Goal: Information Seeking & Learning: Learn about a topic

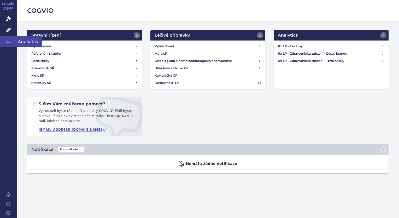
click at [7, 42] on icon at bounding box center [8, 40] width 5 height 5
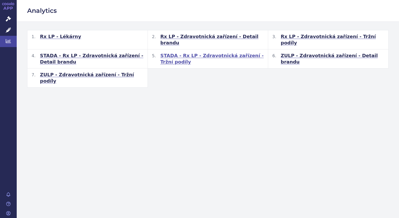
click at [174, 52] on span "STADA - Rx LP - Zdravotnická zařízení - Tržní podíly" at bounding box center [211, 58] width 103 height 13
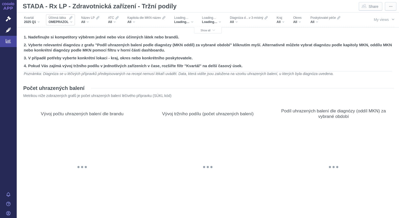
click at [72, 23] on div "OMEPRAZOL" at bounding box center [61, 22] width 24 height 4
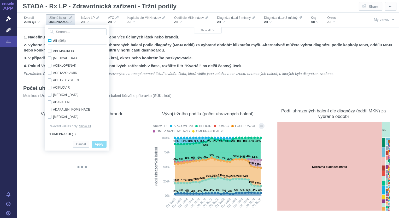
click at [53, 40] on span "All (998)" at bounding box center [59, 41] width 13 height 4
click at [53, 40] on input "All (998)" at bounding box center [54, 39] width 3 height 3
checkbox input "true"
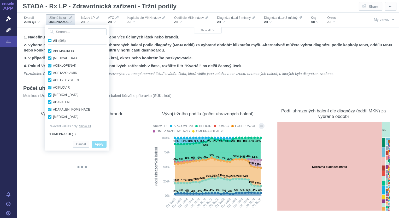
checkbox input "true"
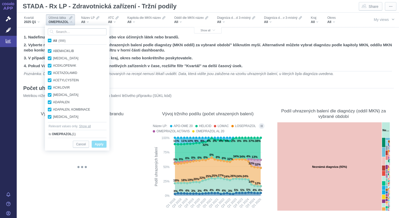
checkbox input "true"
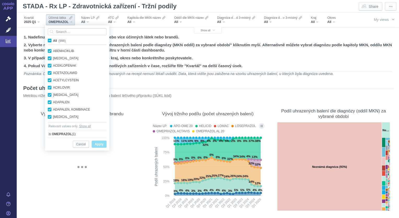
checkbox input "true"
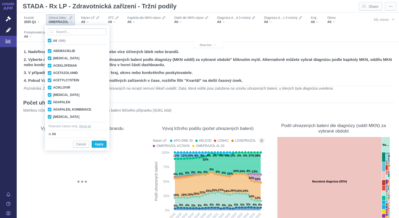
click at [53, 40] on span "All (998)" at bounding box center [59, 41] width 13 height 4
click at [53, 40] on input "All (998)" at bounding box center [54, 39] width 3 height 3
checkbox input "false"
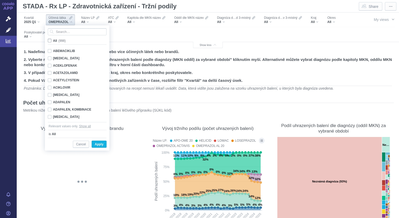
checkbox input "false"
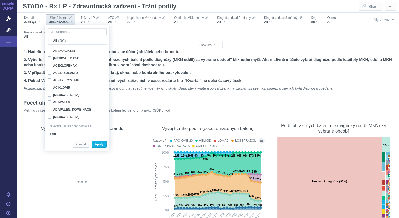
checkbox input "false"
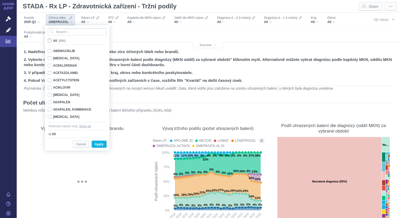
checkbox input "false"
click at [56, 33] on input "Search attribute values" at bounding box center [77, 31] width 59 height 7
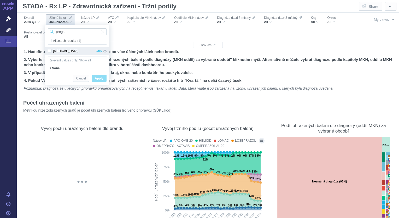
type input "prega"
click at [49, 51] on div "[MEDICAL_DATA] Only" at bounding box center [77, 50] width 64 height 7
checkbox input "true"
click at [98, 78] on span "Apply" at bounding box center [99, 78] width 9 height 7
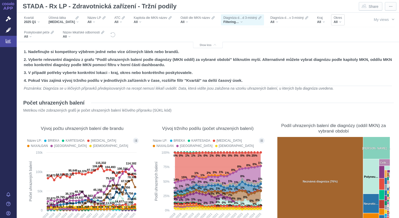
click at [336, 22] on div "All" at bounding box center [338, 22] width 8 height 4
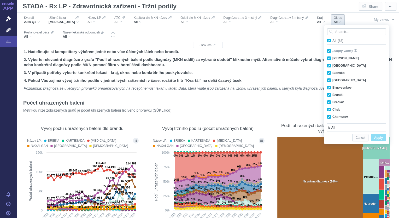
click at [332, 42] on span "All (88)" at bounding box center [337, 41] width 11 height 4
click at [332, 41] on input "All (88)" at bounding box center [333, 39] width 3 height 3
checkbox input "false"
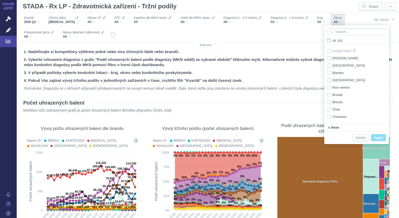
checkbox input "false"
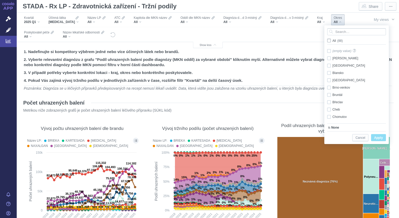
checkbox input "false"
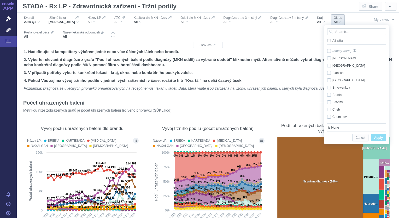
checkbox input "false"
click at [330, 57] on div "[PERSON_NAME] Only" at bounding box center [357, 58] width 66 height 7
checkbox input "true"
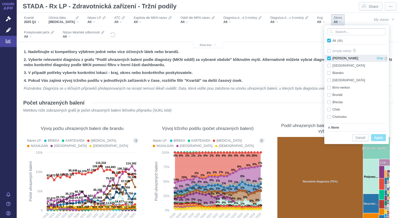
checkbox input "true"
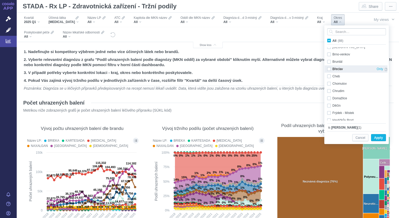
scroll to position [48, 0]
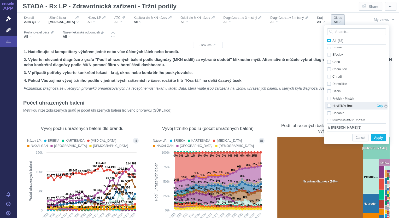
click at [329, 105] on div "Havlíčkův [PERSON_NAME] Only" at bounding box center [357, 105] width 66 height 7
checkbox input "true"
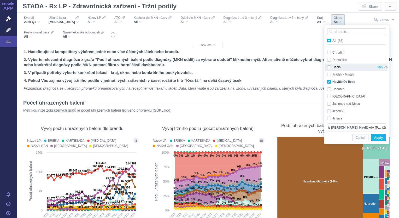
scroll to position [99, 0]
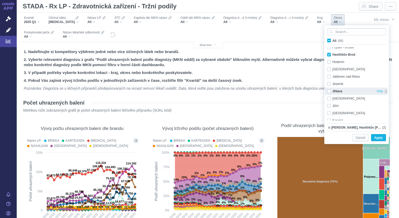
click at [328, 91] on div "Jihlava Only" at bounding box center [357, 90] width 66 height 7
checkbox input "true"
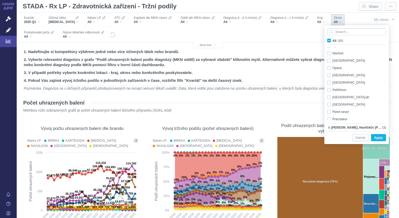
scroll to position [305, 0]
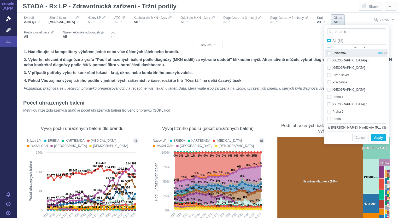
click at [330, 52] on div "Pelhřimov Only" at bounding box center [357, 52] width 66 height 7
checkbox input "true"
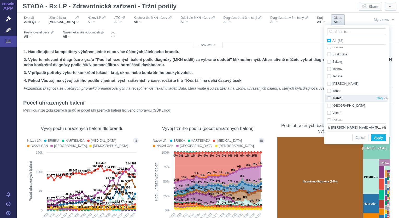
click at [328, 98] on div "Třebíč Only" at bounding box center [357, 97] width 66 height 7
checkbox input "true"
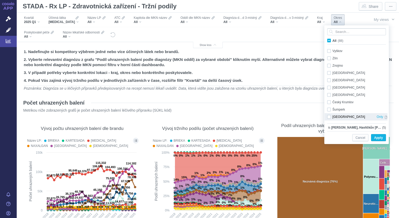
click at [328, 115] on div "[GEOGRAPHIC_DATA] Only" at bounding box center [357, 116] width 66 height 7
checkbox input "true"
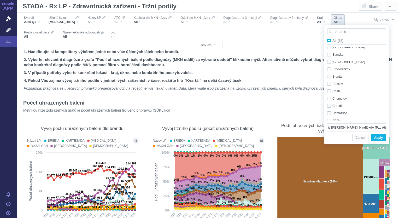
scroll to position [18, 0]
click at [329, 106] on div "Chrudim Only" at bounding box center [357, 106] width 66 height 7
checkbox input "true"
click at [378, 137] on span "Apply" at bounding box center [378, 137] width 9 height 7
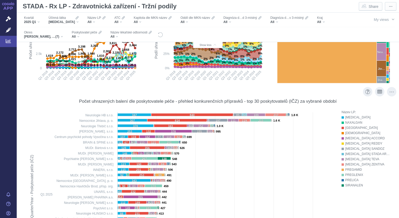
scroll to position [117, 0]
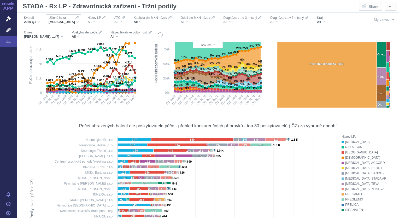
click at [72, 22] on div "[MEDICAL_DATA]" at bounding box center [64, 22] width 30 height 4
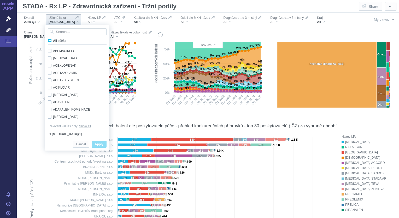
click at [53, 41] on span "All (998)" at bounding box center [59, 41] width 13 height 4
click at [53, 41] on input "All (998)" at bounding box center [54, 39] width 3 height 3
checkbox input "true"
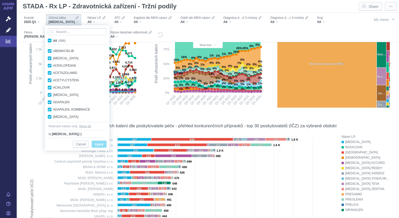
checkbox input "true"
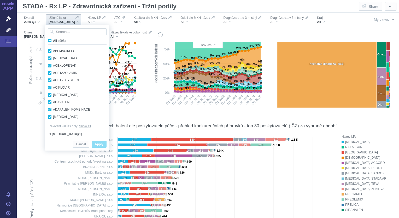
checkbox input "true"
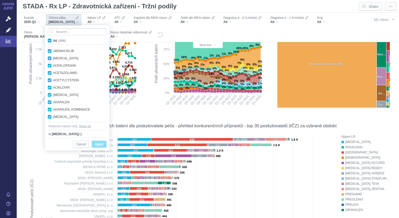
checkbox input "true"
click at [53, 41] on span "All (998)" at bounding box center [59, 41] width 13 height 4
click at [53, 41] on input "All (998)" at bounding box center [54, 39] width 3 height 3
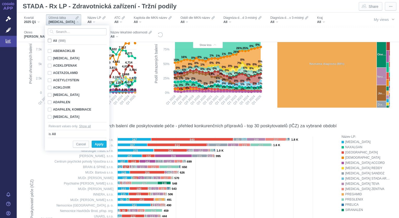
checkbox input "false"
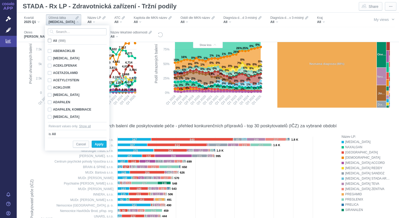
checkbox input "false"
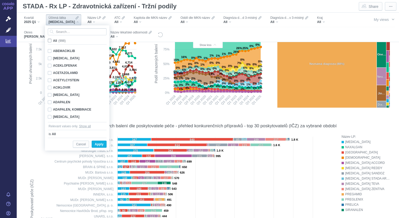
checkbox input "false"
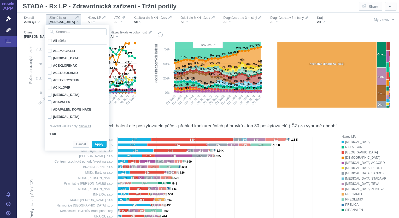
checkbox input "false"
click at [58, 33] on input "Search attribute values" at bounding box center [77, 31] width 59 height 7
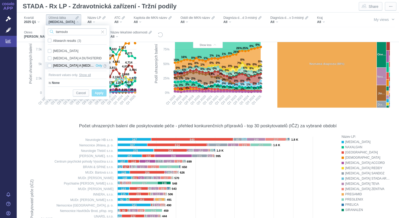
type input "tamsulo"
click at [50, 66] on div "[MEDICAL_DATA] A [MEDICAL_DATA] Only" at bounding box center [77, 65] width 64 height 7
checkbox input "true"
click at [100, 93] on span "Apply" at bounding box center [99, 93] width 9 height 7
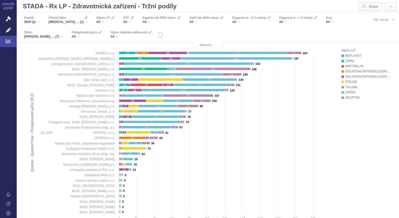
scroll to position [204, 0]
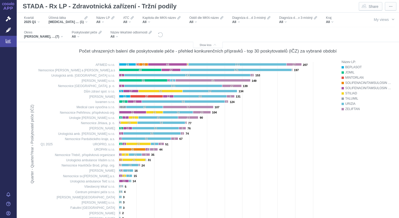
scroll to position [192, 0]
click at [86, 22] on div "TAMSULOSIN A SOLIFENACIN (1)" at bounding box center [68, 22] width 39 height 4
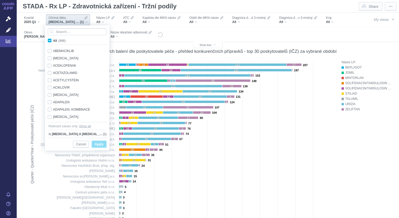
click at [53, 41] on span "All (998)" at bounding box center [59, 41] width 13 height 4
click at [53, 41] on input "All (998)" at bounding box center [54, 39] width 3 height 3
checkbox input "true"
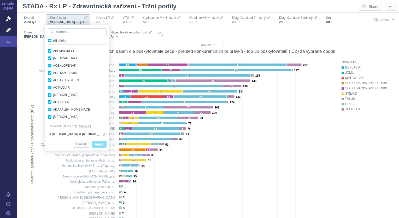
checkbox input "true"
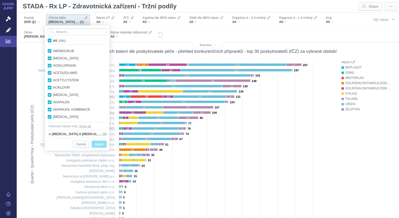
checkbox input "true"
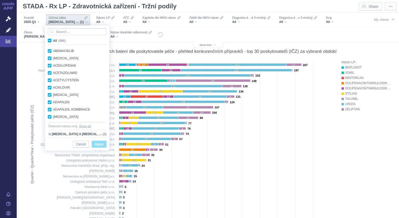
checkbox input "true"
click at [53, 41] on span "All (998)" at bounding box center [59, 41] width 13 height 4
click at [53, 41] on input "All (998)" at bounding box center [54, 39] width 3 height 3
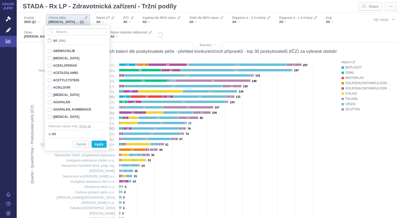
checkbox input "false"
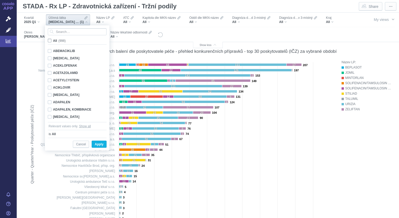
checkbox input "false"
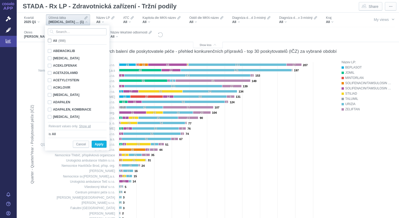
checkbox input "false"
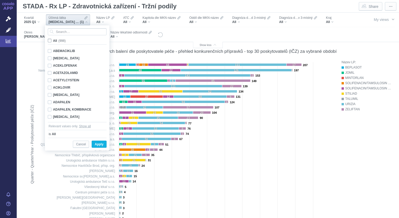
checkbox input "false"
click at [58, 29] on input "Search attribute values" at bounding box center [77, 31] width 59 height 7
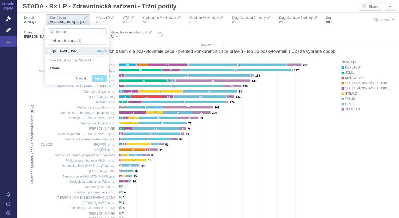
type input "desmo"
click at [50, 52] on div "DESMOPRESSIN Only" at bounding box center [77, 50] width 64 height 7
checkbox input "true"
click at [100, 79] on span "Apply" at bounding box center [99, 78] width 9 height 7
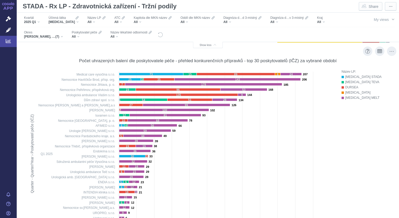
scroll to position [182, 0]
click at [75, 23] on div "DESMOPRESSIN" at bounding box center [64, 22] width 30 height 4
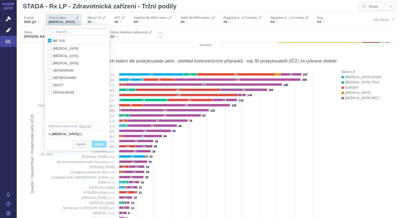
scroll to position [1341, 0]
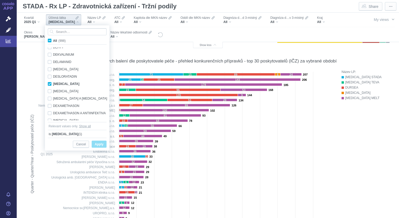
click at [53, 39] on span "All (998)" at bounding box center [59, 41] width 13 height 4
click at [53, 39] on input "All (998)" at bounding box center [54, 39] width 3 height 3
checkbox input "true"
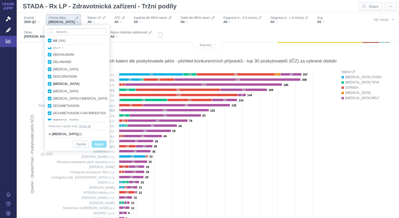
checkbox input "true"
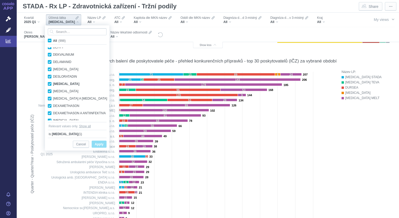
checkbox input "true"
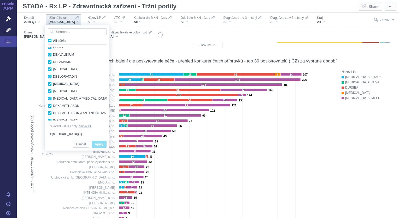
checkbox input "true"
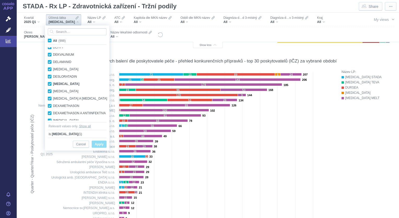
checkbox input "true"
click at [53, 39] on span "All (998)" at bounding box center [59, 41] width 13 height 4
click at [53, 39] on input "All (998)" at bounding box center [54, 39] width 3 height 3
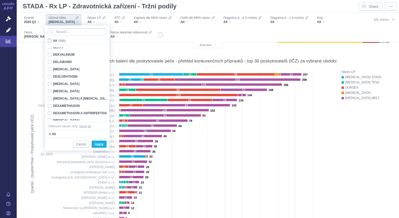
checkbox input "false"
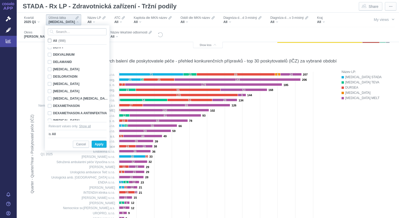
checkbox input "false"
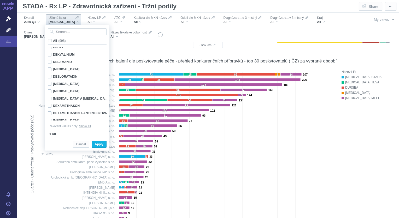
checkbox input "false"
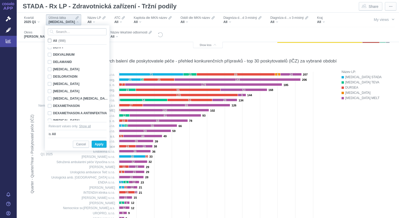
checkbox input "false"
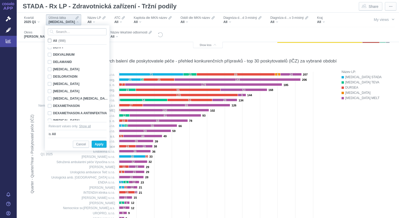
checkbox input "false"
click at [60, 33] on input "Search attribute values" at bounding box center [77, 31] width 59 height 7
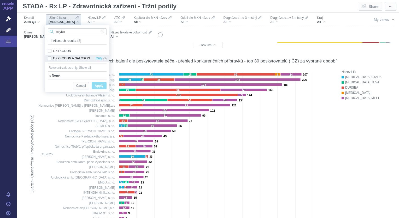
type input "oxyko"
click at [49, 58] on div "OXYKODON A NALOXON Only" at bounding box center [77, 58] width 64 height 7
checkbox input "true"
click at [102, 84] on span "Apply" at bounding box center [99, 85] width 9 height 7
